Goal: Check status

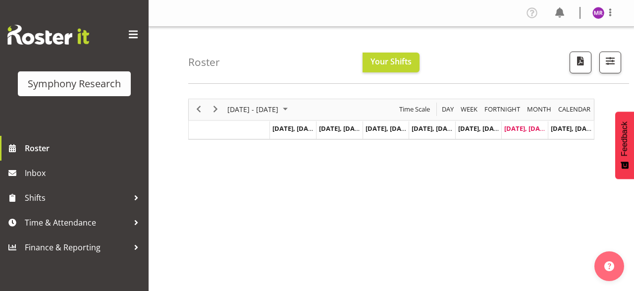
click at [312, 109] on div "September 22 - 28, 2025 Today Day Week Fortnight Month calendar Month Agenda Ti…" at bounding box center [391, 119] width 406 height 41
click at [291, 109] on span "September 2025" at bounding box center [285, 109] width 12 height 12
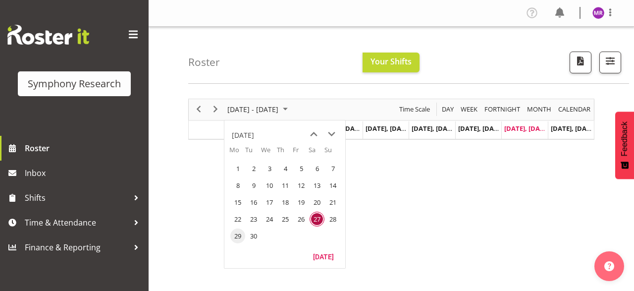
click at [238, 234] on span "29" at bounding box center [237, 235] width 15 height 15
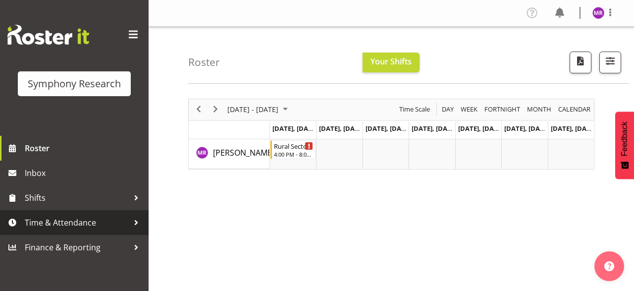
click at [97, 222] on span "Time & Attendance" at bounding box center [77, 222] width 104 height 15
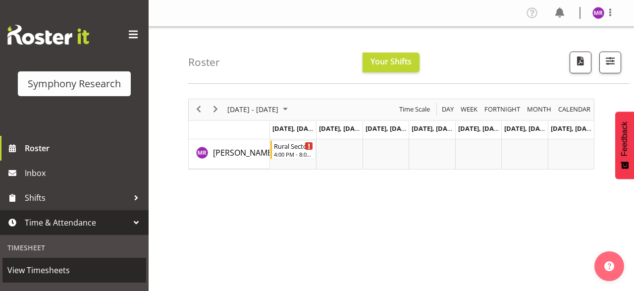
click at [83, 263] on span "View Timesheets" at bounding box center [74, 269] width 134 height 15
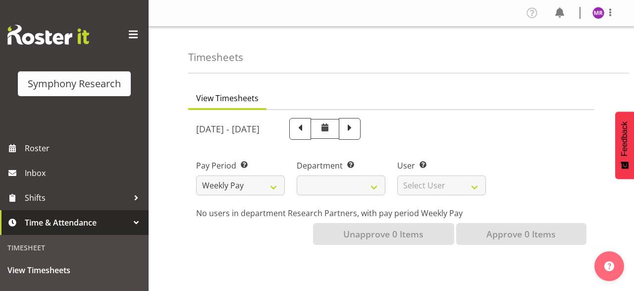
select select
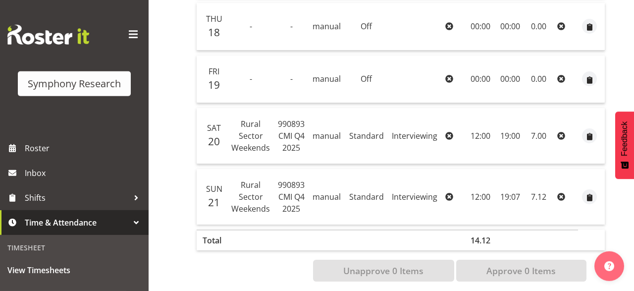
scroll to position [406, 0]
